Goal: Book appointment/travel/reservation

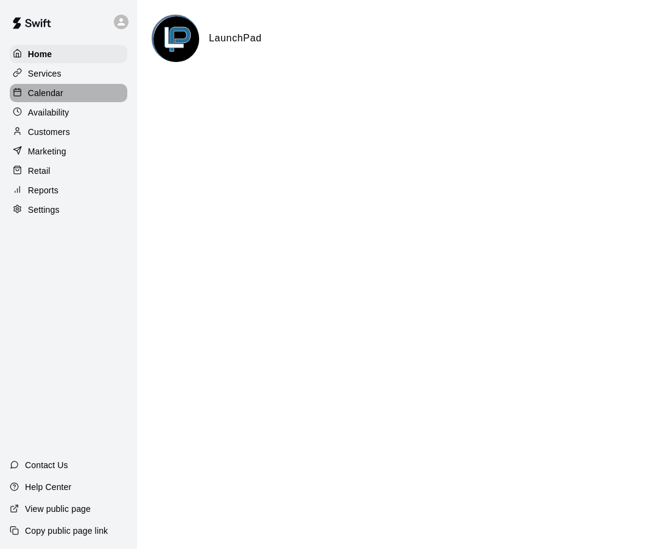
click at [42, 91] on p "Calendar" at bounding box center [45, 93] width 35 height 12
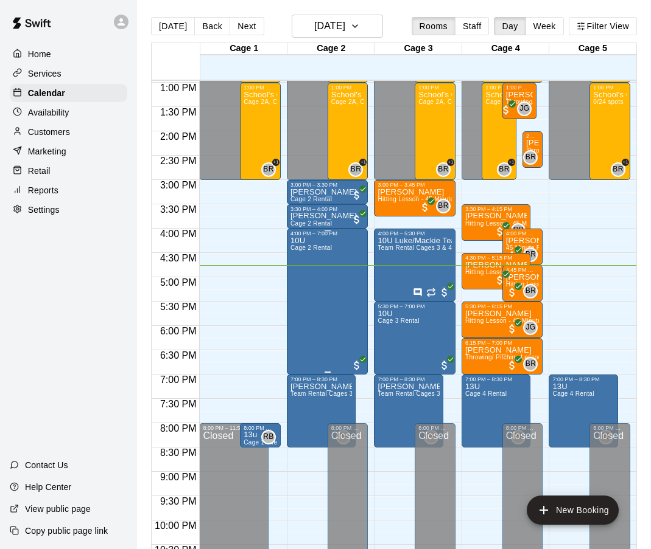
scroll to position [608, 0]
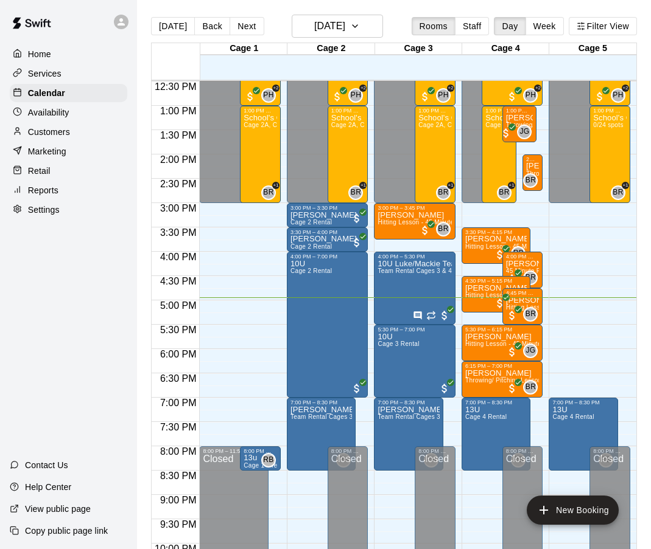
click at [51, 72] on p "Services" at bounding box center [44, 74] width 33 height 12
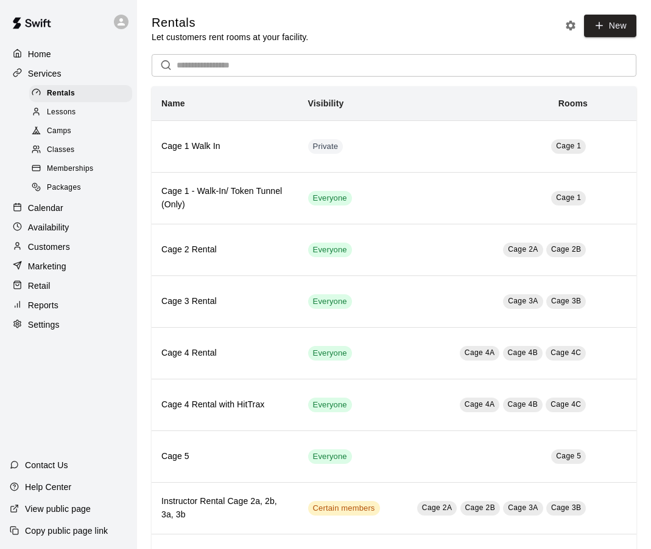
click at [59, 130] on span "Camps" at bounding box center [59, 131] width 24 height 12
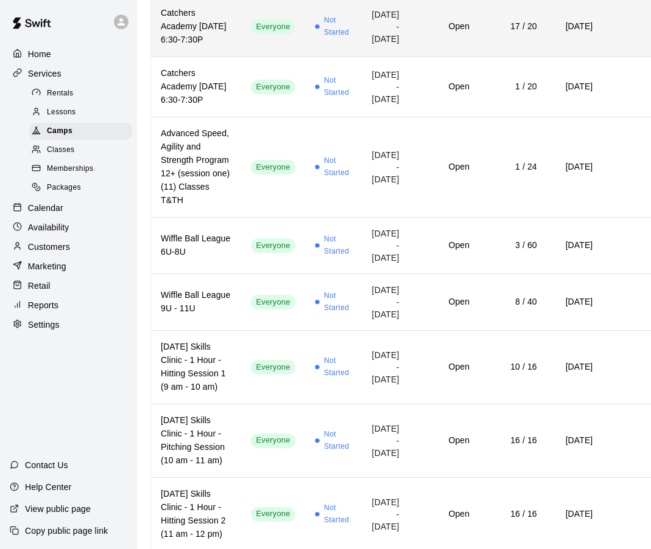
scroll to position [587, 1]
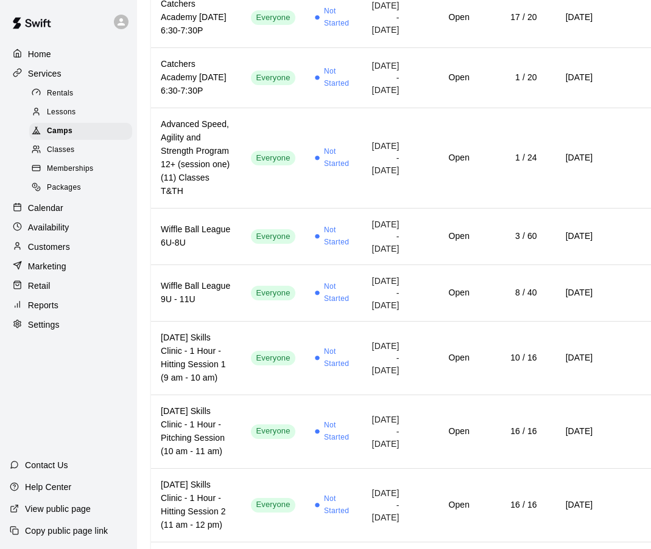
click at [45, 209] on p "Calendar" at bounding box center [45, 208] width 35 height 12
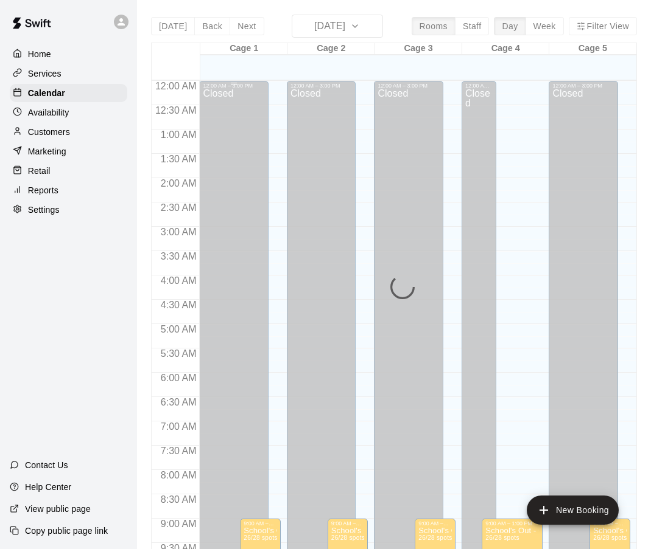
scroll to position [650, 0]
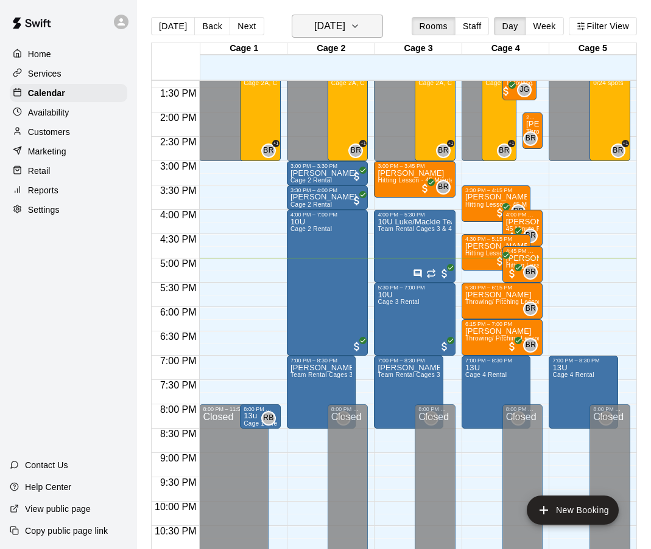
click at [357, 26] on icon "button" at bounding box center [354, 26] width 5 height 2
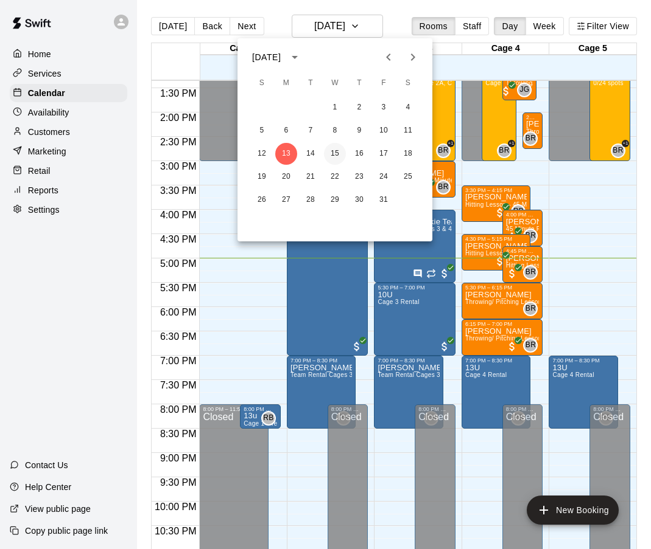
click at [335, 152] on button "15" at bounding box center [335, 154] width 22 height 22
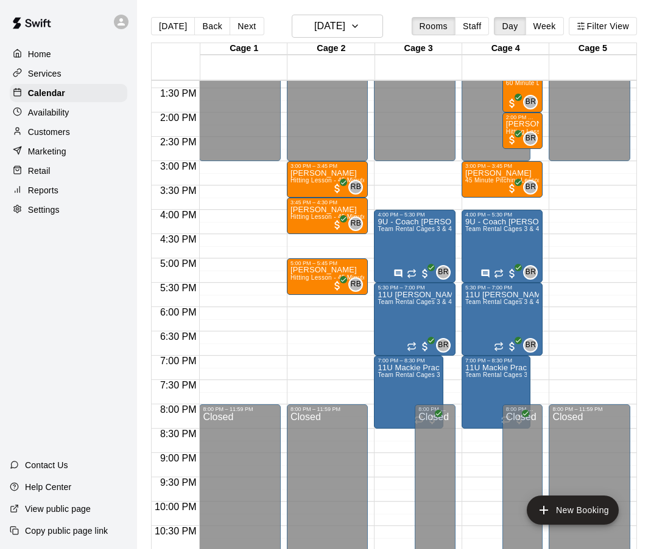
click at [308, 314] on div "12:00 AM – 3:00 PM Closed 3:00 PM – 3:45 PM [PERSON_NAME] Hitting Lesson - 45 M…" at bounding box center [328, 15] width 82 height 1168
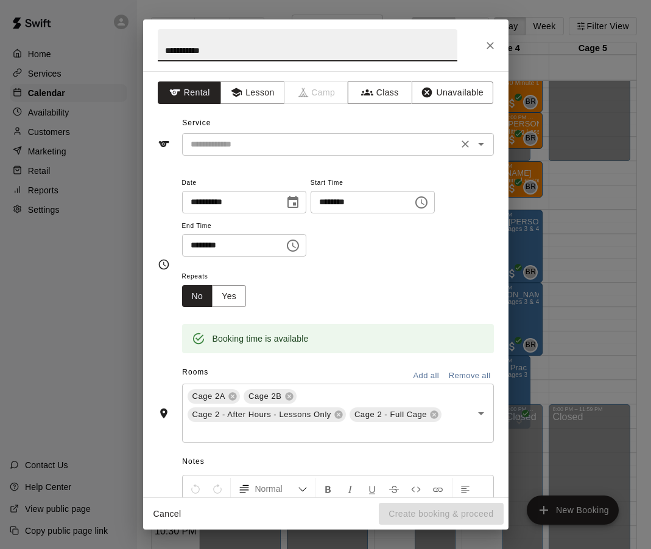
type input "**********"
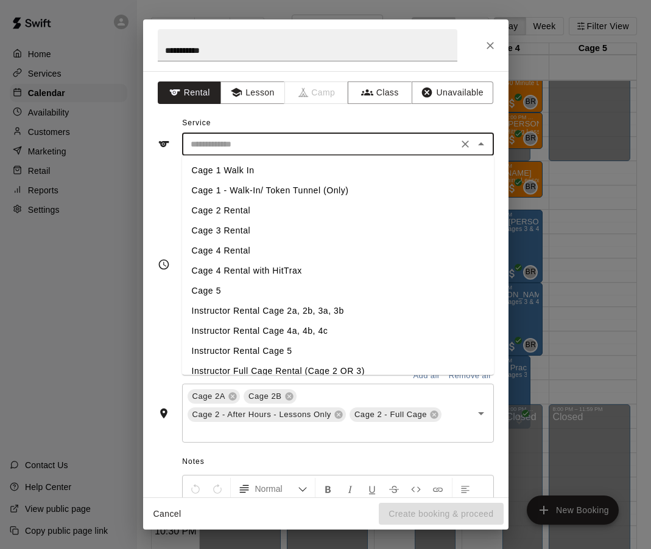
click at [208, 148] on input "text" at bounding box center [320, 144] width 268 height 15
click at [219, 212] on li "Cage 2 Rental" at bounding box center [338, 211] width 312 height 20
type input "**********"
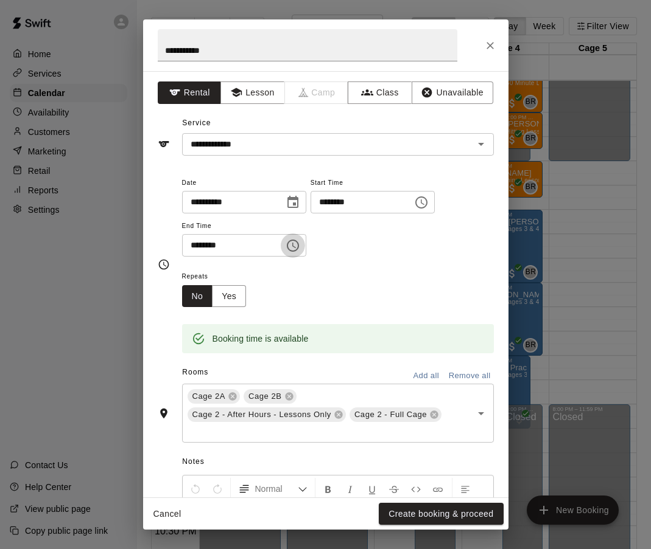
click at [296, 243] on icon "Choose time, selected time is 6:30 PM" at bounding box center [294, 245] width 4 height 5
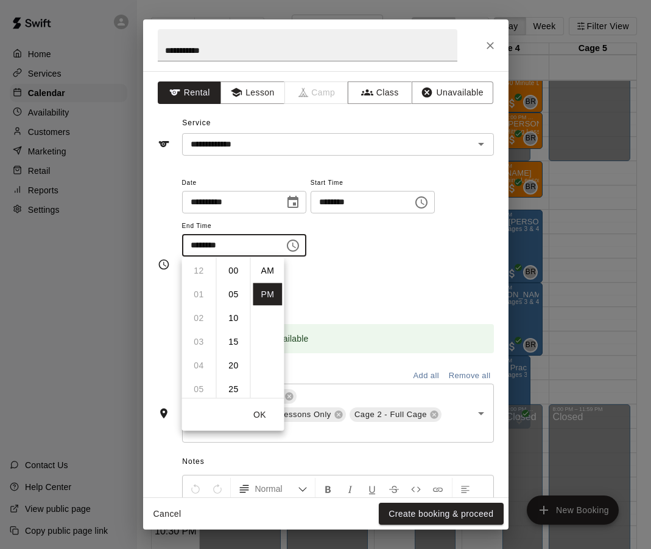
scroll to position [22, 0]
click at [198, 295] on li "07" at bounding box center [198, 295] width 29 height 23
click at [231, 273] on li "00" at bounding box center [233, 271] width 29 height 23
type input "********"
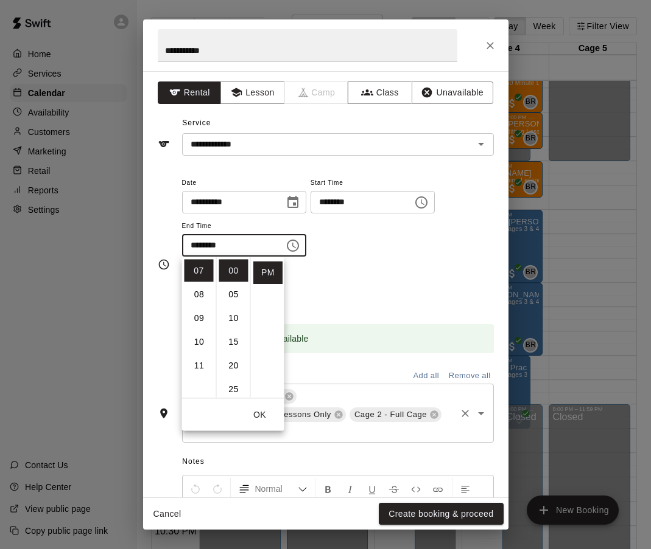
click at [345, 435] on input "text" at bounding box center [320, 431] width 268 height 15
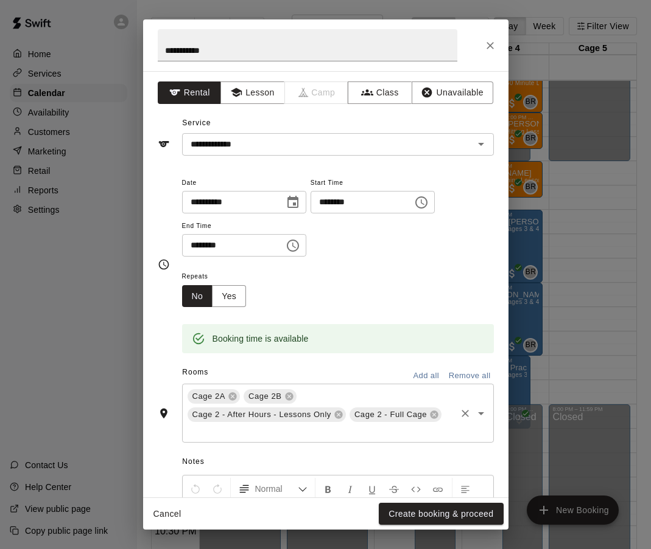
click at [345, 435] on input "text" at bounding box center [320, 431] width 268 height 15
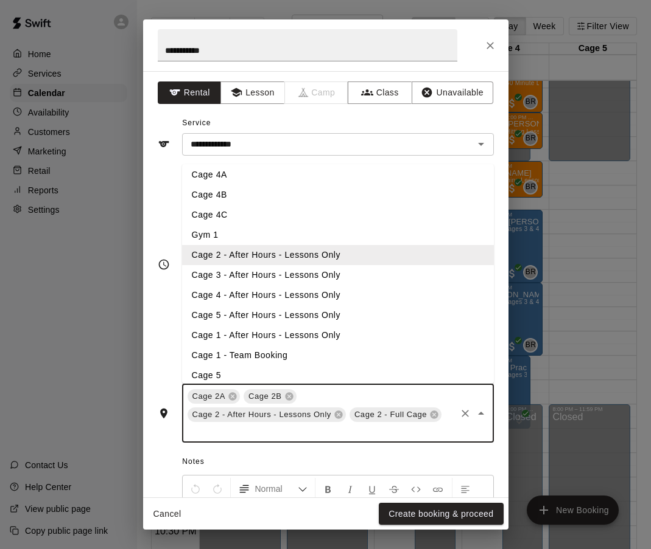
scroll to position [152, 0]
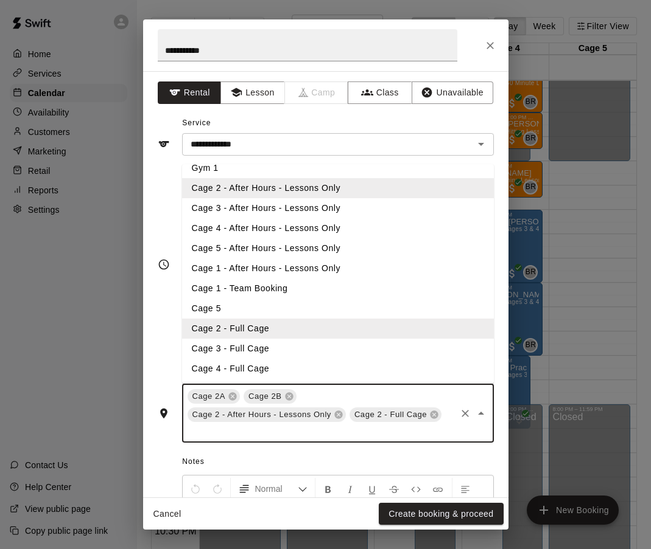
click at [214, 313] on li "Cage 5" at bounding box center [338, 309] width 312 height 20
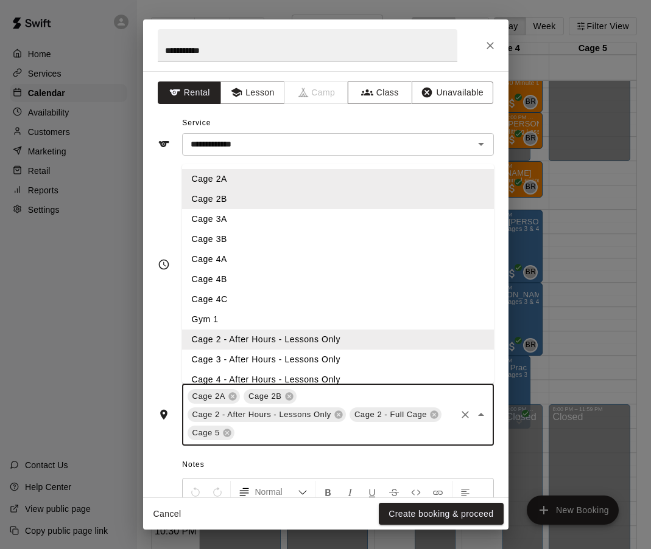
click at [275, 433] on input "text" at bounding box center [345, 433] width 218 height 15
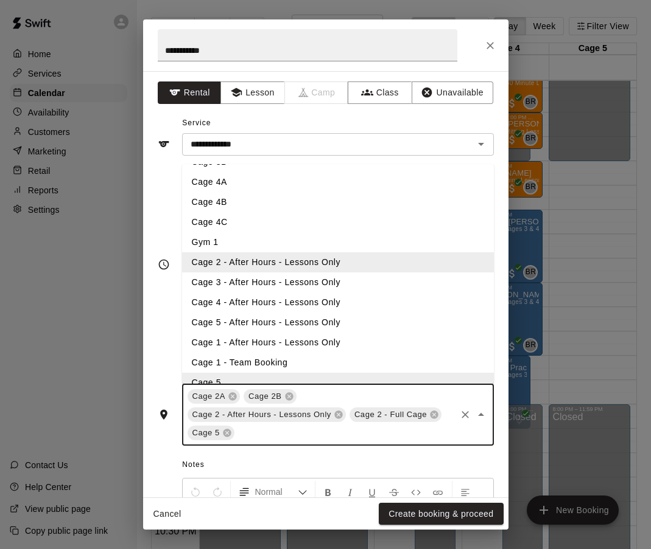
scroll to position [83, 0]
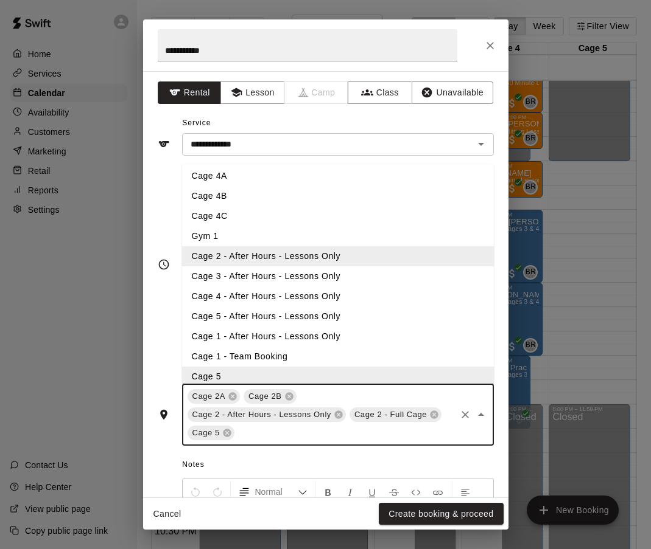
click at [256, 315] on li "Cage 5 - After Hours - Lessons Only" at bounding box center [338, 317] width 312 height 20
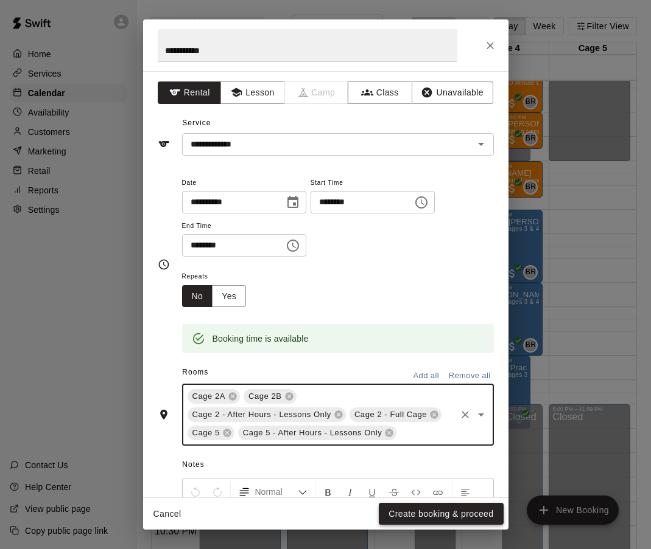
click at [422, 517] on button "Create booking & proceed" at bounding box center [441, 514] width 124 height 23
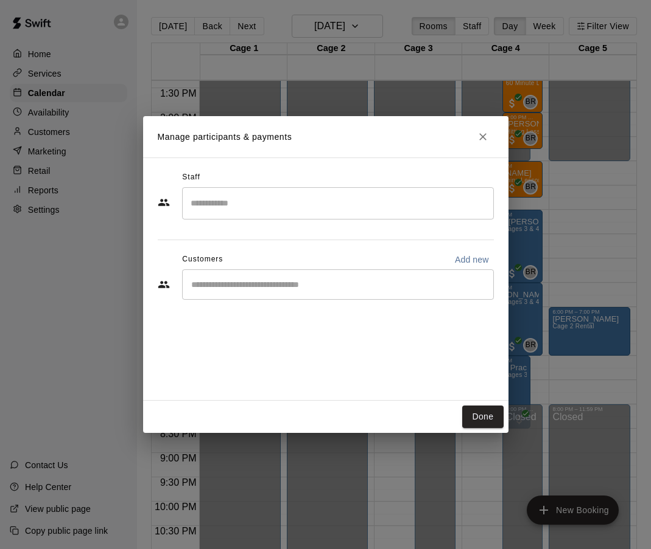
click at [209, 281] on input "Start typing to search customers..." at bounding box center [337, 285] width 301 height 12
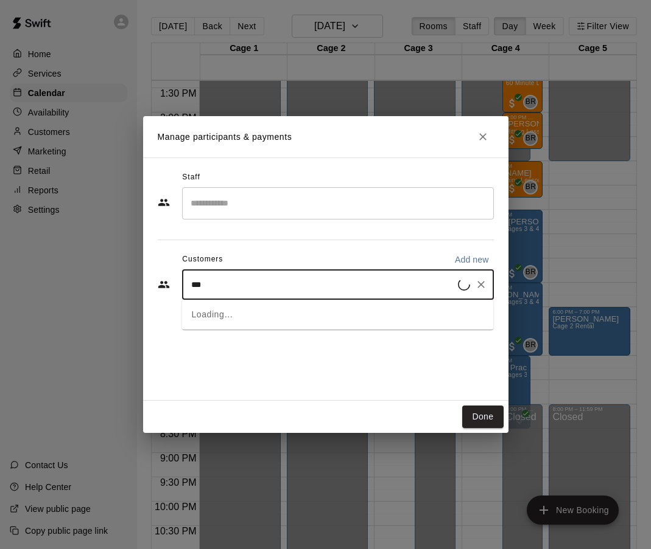
type input "****"
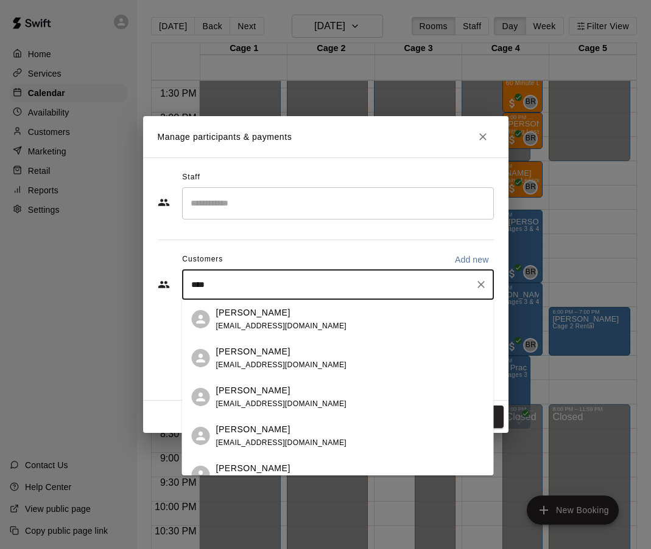
click at [234, 397] on div "[PERSON_NAME] [EMAIL_ADDRESS][DOMAIN_NAME]" at bounding box center [281, 398] width 131 height 26
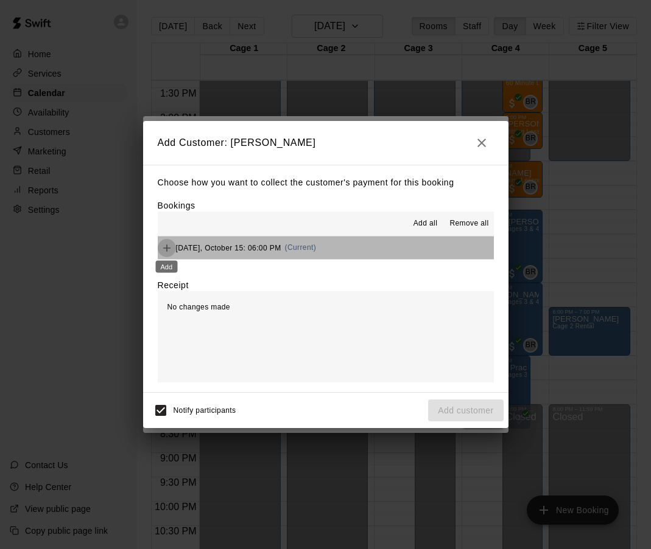
click at [162, 245] on icon "Add" at bounding box center [167, 248] width 12 height 12
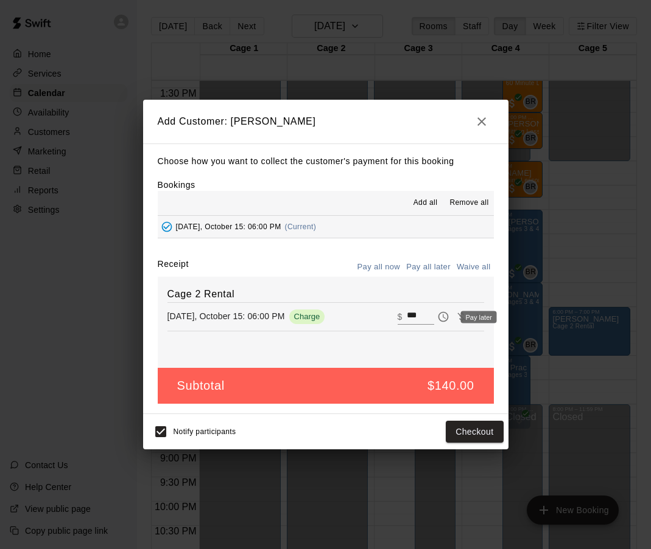
click at [441, 314] on icon "Pay later" at bounding box center [443, 317] width 12 height 12
click at [475, 431] on button "Add customer" at bounding box center [465, 432] width 75 height 23
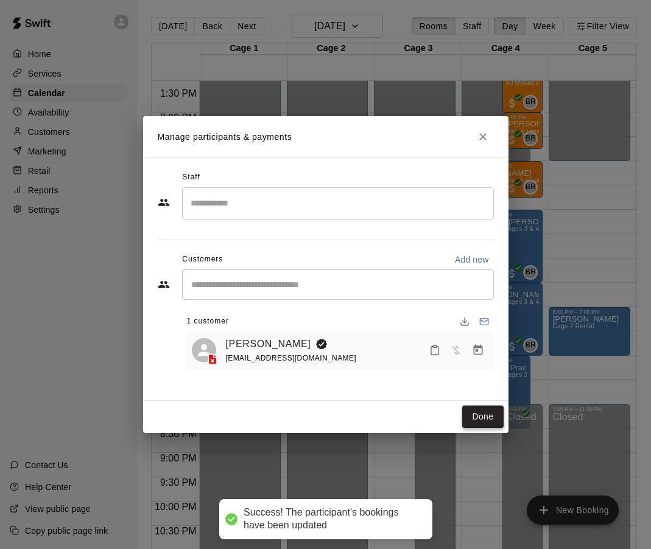
click at [483, 420] on button "Done" at bounding box center [482, 417] width 41 height 23
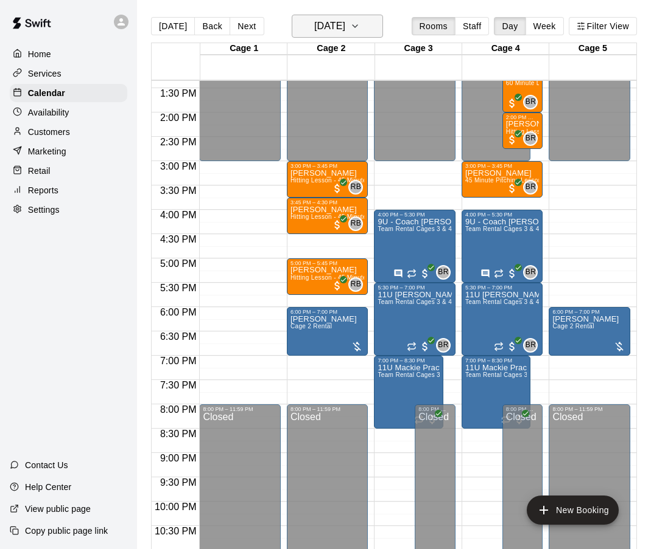
click at [360, 28] on icon "button" at bounding box center [355, 26] width 10 height 15
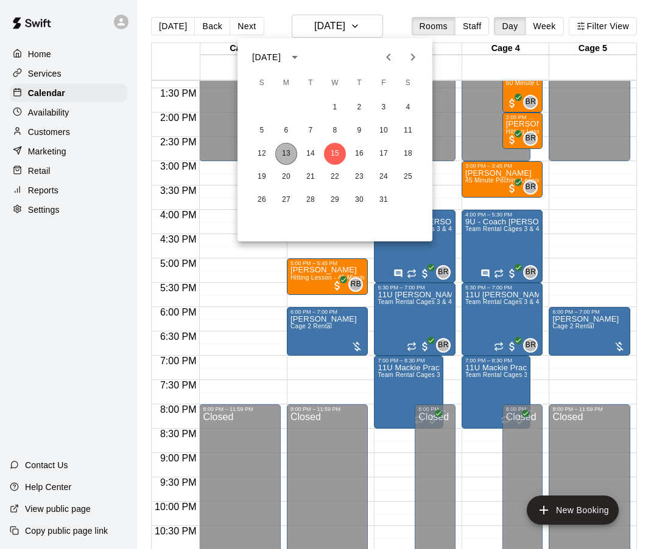
click at [289, 154] on button "13" at bounding box center [286, 154] width 22 height 22
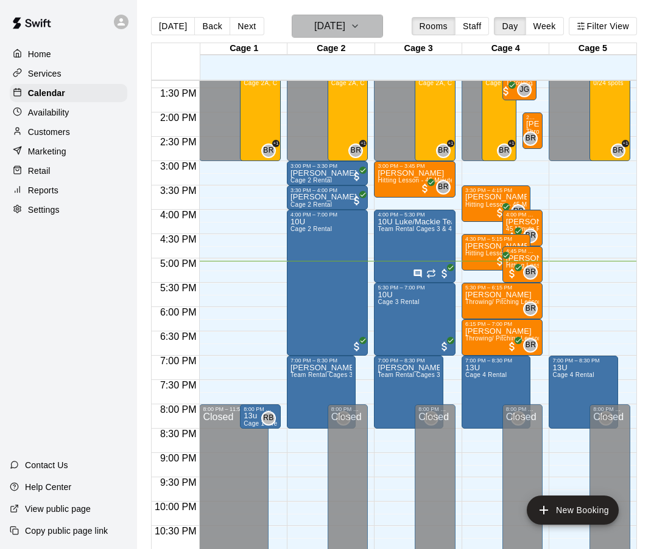
click at [360, 27] on icon "button" at bounding box center [355, 26] width 10 height 15
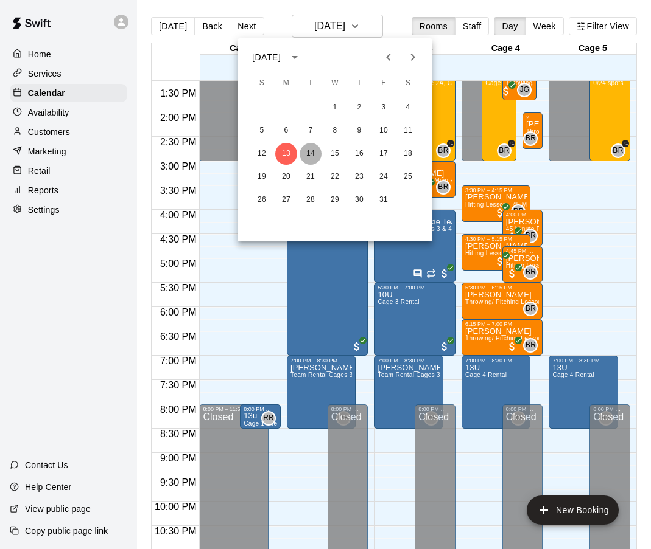
click at [309, 149] on button "14" at bounding box center [310, 154] width 22 height 22
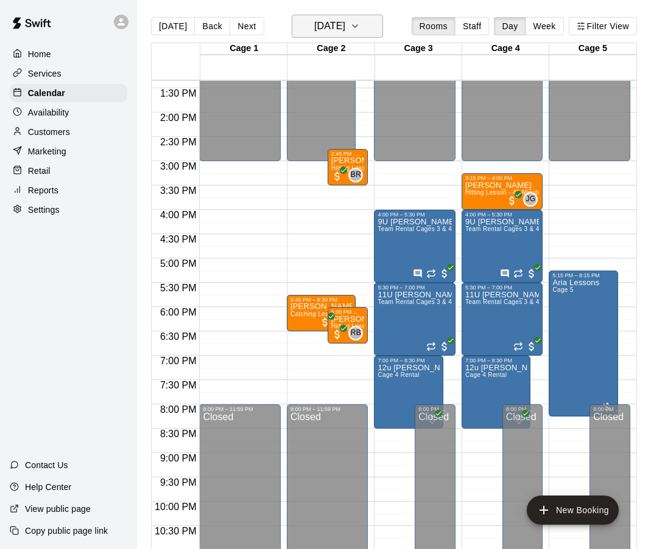
click at [377, 26] on button "[DATE]" at bounding box center [336, 26] width 91 height 23
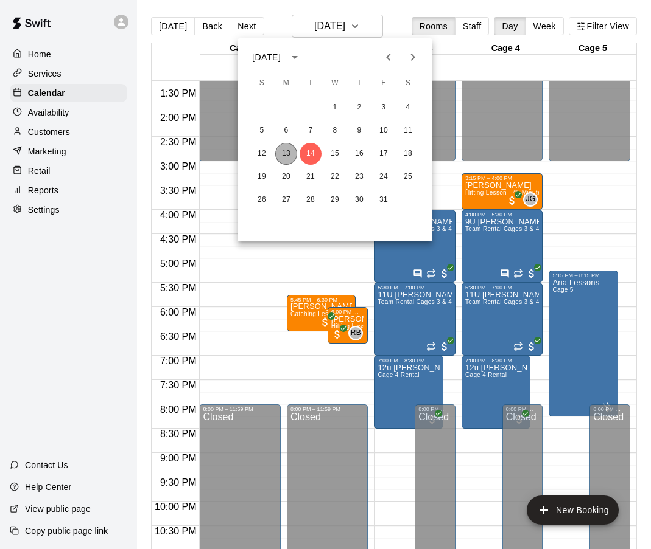
click at [282, 156] on button "13" at bounding box center [286, 154] width 22 height 22
